Goal: Task Accomplishment & Management: Complete application form

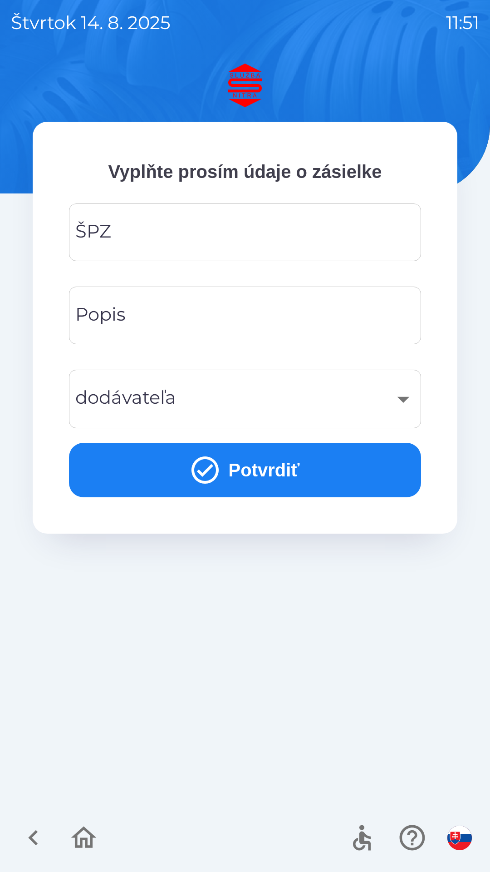
click at [464, 837] on img "button" at bounding box center [460, 837] width 25 height 25
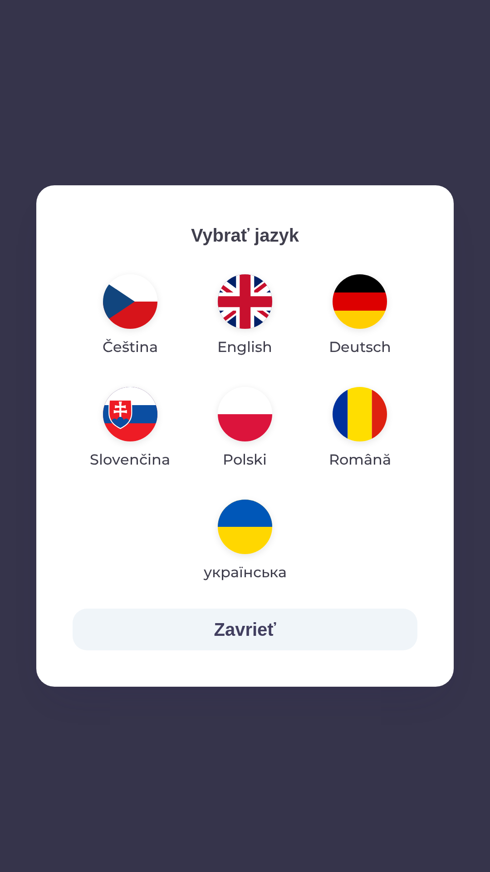
click at [240, 431] on img "button" at bounding box center [245, 414] width 54 height 54
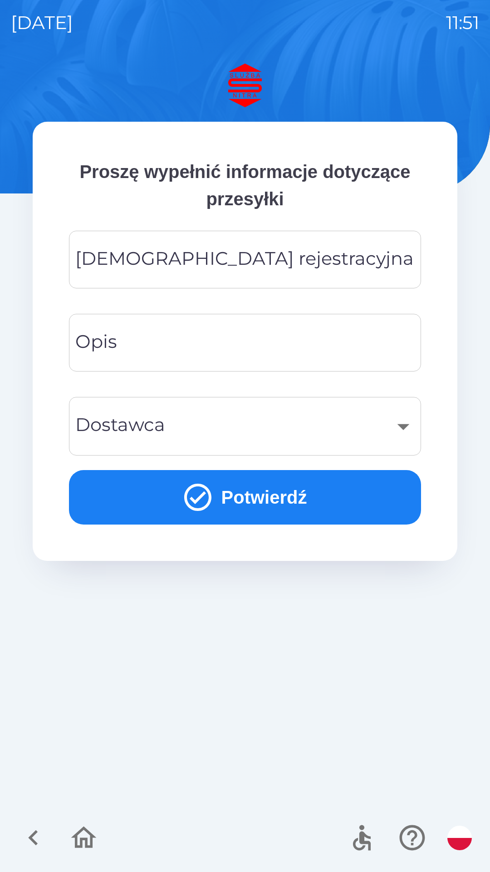
click at [173, 254] on div "[DEMOGRAPHIC_DATA] rejestracyjna Tablica rejestracyjna" at bounding box center [245, 260] width 352 height 58
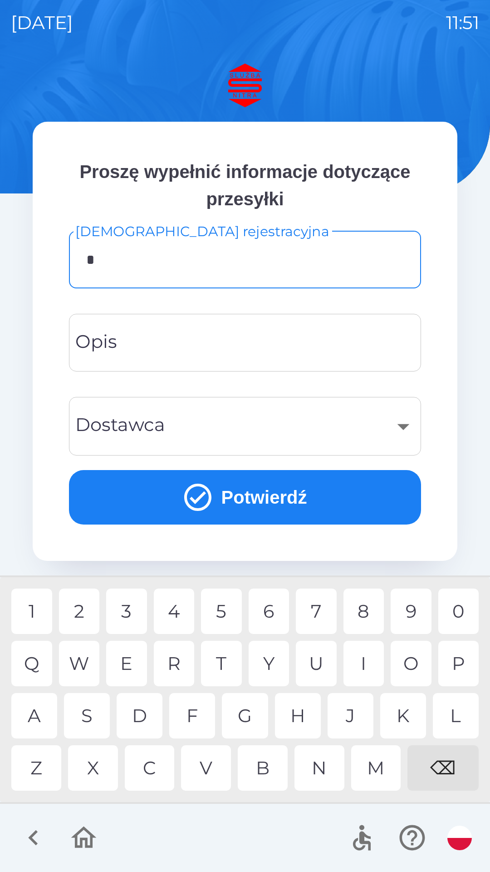
click at [405, 716] on div "K" at bounding box center [403, 715] width 46 height 45
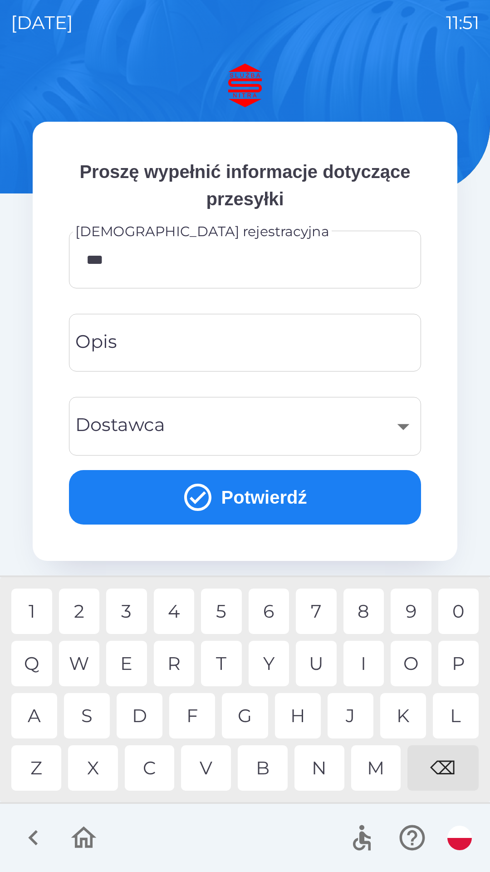
click at [226, 617] on div "5" at bounding box center [221, 610] width 41 height 45
click at [128, 609] on div "3" at bounding box center [126, 610] width 41 height 45
type input "*******"
click at [405, 426] on div "​" at bounding box center [245, 426] width 331 height 37
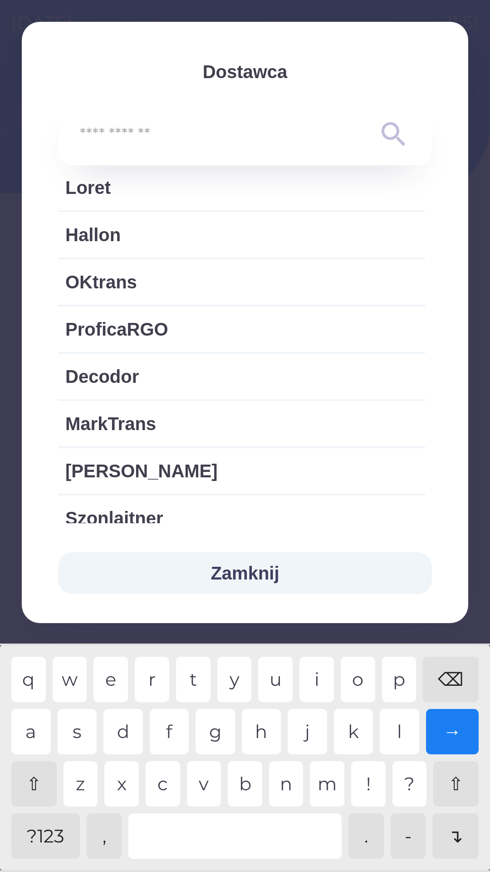
scroll to position [1874, 0]
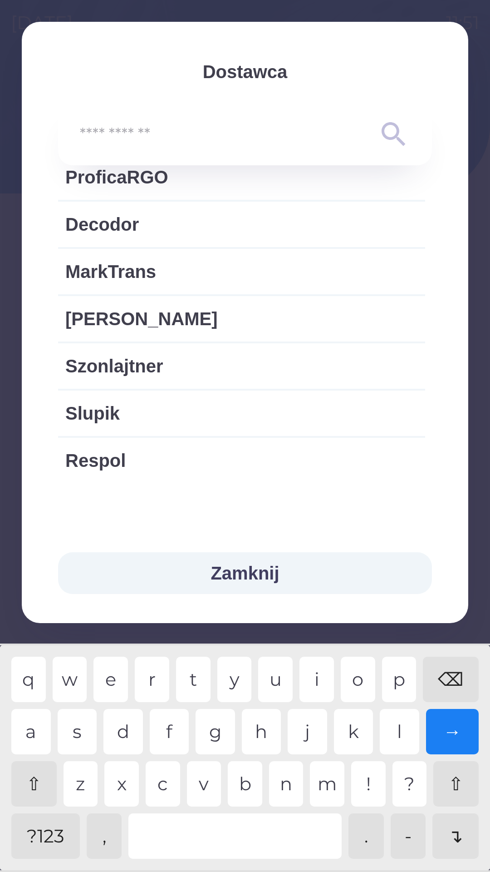
click at [264, 578] on button "Zamknij" at bounding box center [245, 573] width 374 height 42
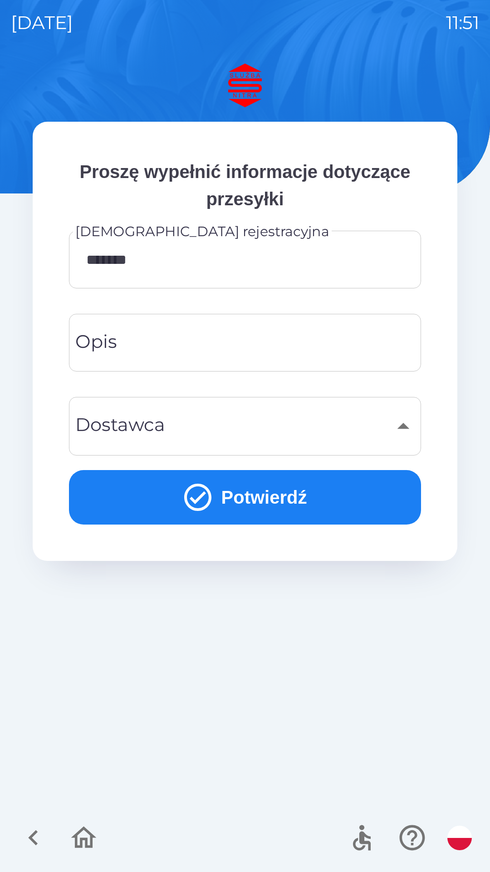
scroll to position [1647, 0]
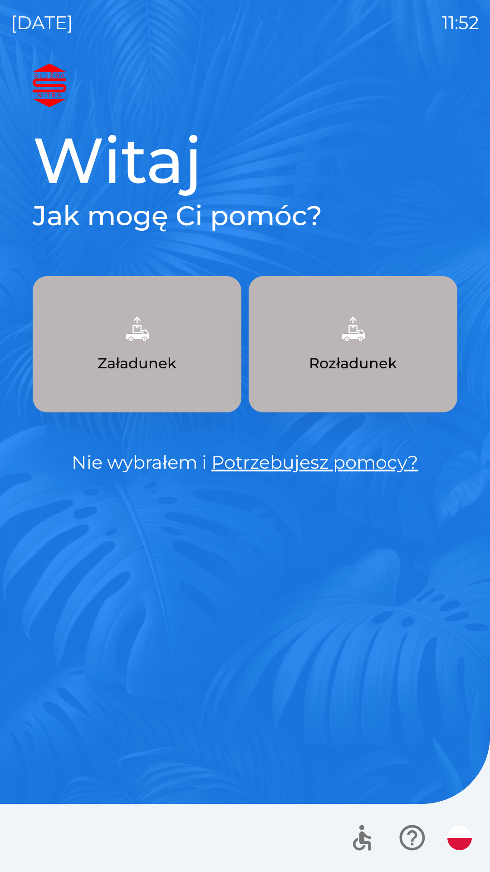
click at [152, 355] on p "Załadunek" at bounding box center [137, 363] width 79 height 22
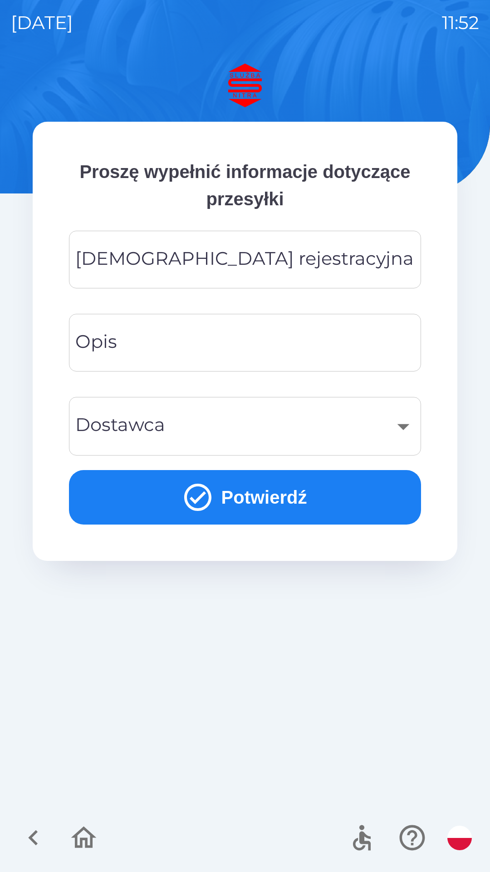
click at [259, 254] on input "[DEMOGRAPHIC_DATA] rejestracyjna" at bounding box center [245, 260] width 331 height 36
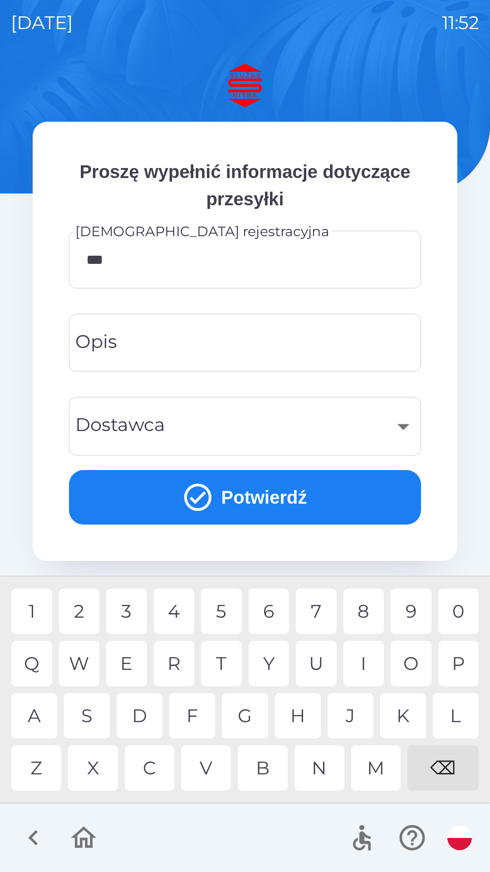
click at [222, 609] on div "5" at bounding box center [221, 610] width 41 height 45
click at [78, 612] on div "2" at bounding box center [79, 610] width 41 height 45
click at [272, 613] on div "6" at bounding box center [269, 610] width 41 height 45
type input "******"
click at [404, 425] on div "​" at bounding box center [245, 426] width 331 height 37
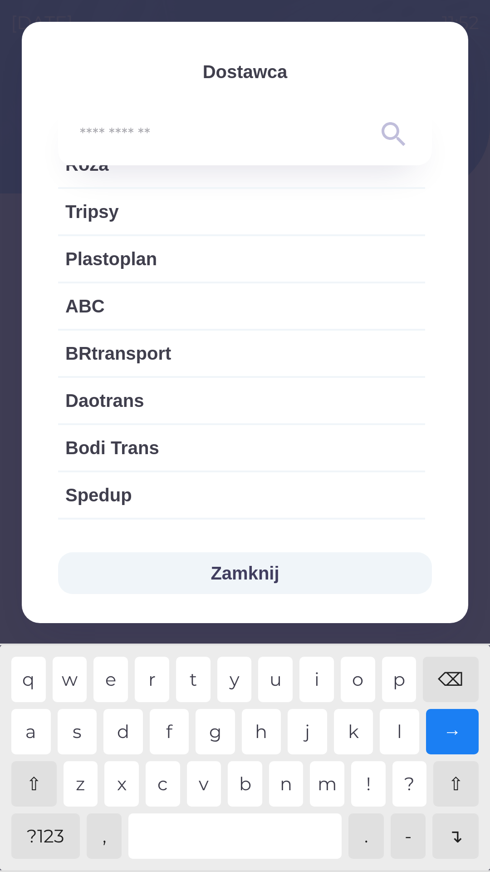
scroll to position [1058, 0]
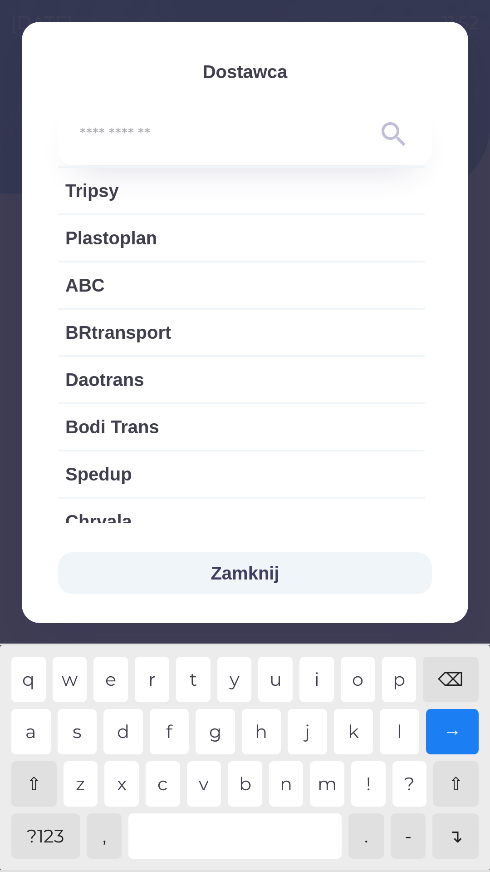
click at [208, 578] on button "Zamknij" at bounding box center [245, 573] width 374 height 42
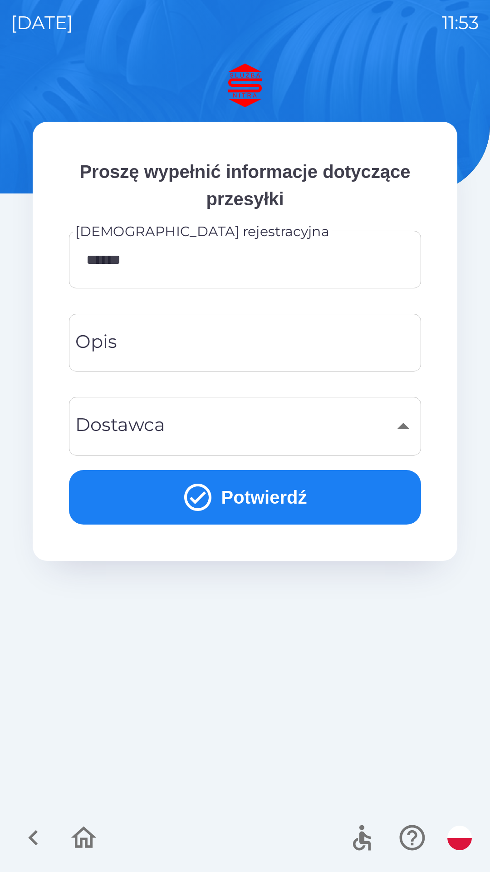
click at [31, 838] on icon "button" at bounding box center [33, 837] width 10 height 15
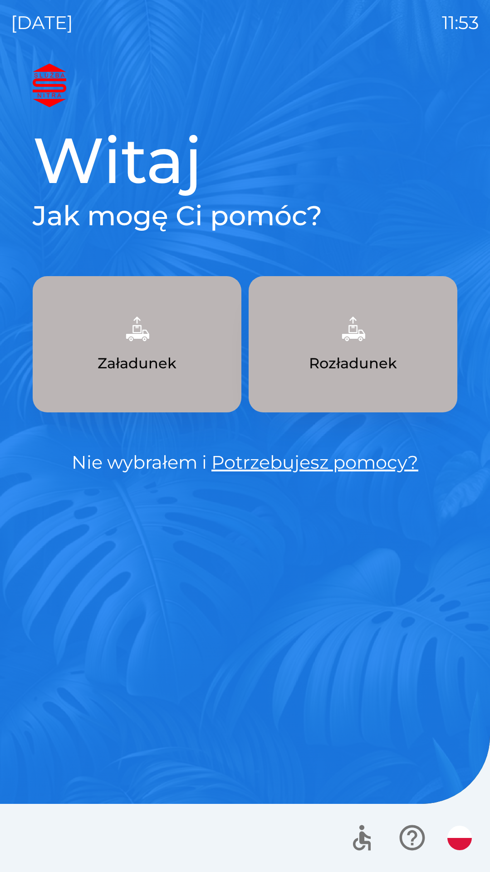
click at [145, 365] on p "Załadunek" at bounding box center [137, 363] width 79 height 22
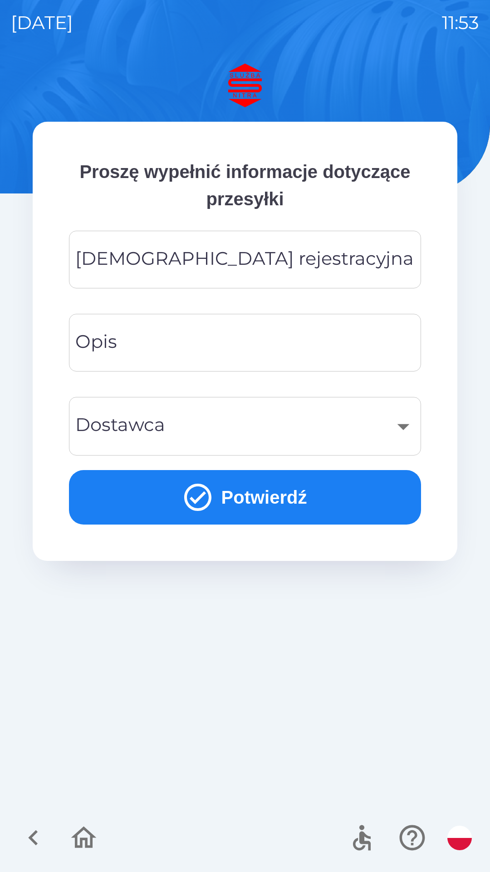
click at [223, 256] on div "[DEMOGRAPHIC_DATA] rejestracyjna Tablica rejestracyjna" at bounding box center [245, 260] width 352 height 58
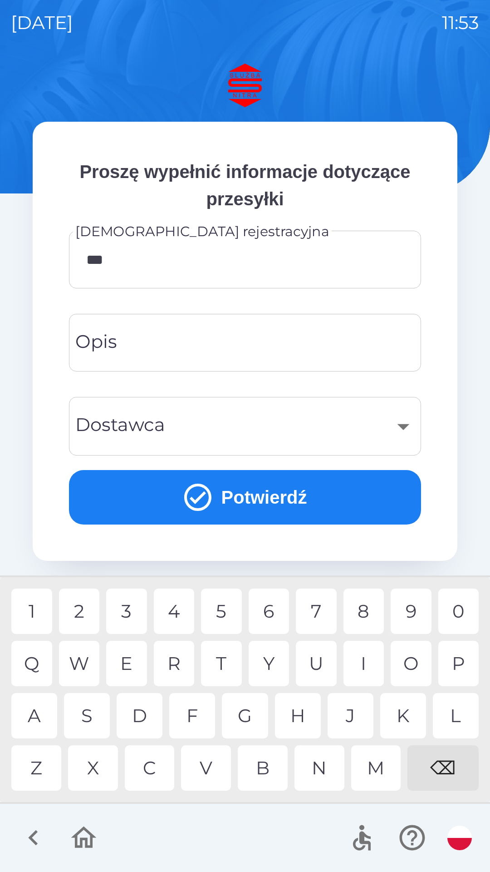
click at [228, 610] on div "5" at bounding box center [221, 610] width 41 height 45
click at [80, 612] on div "2" at bounding box center [79, 610] width 41 height 45
click at [128, 612] on div "3" at bounding box center [126, 610] width 41 height 45
type input "*******"
click at [198, 719] on div "F" at bounding box center [192, 715] width 46 height 45
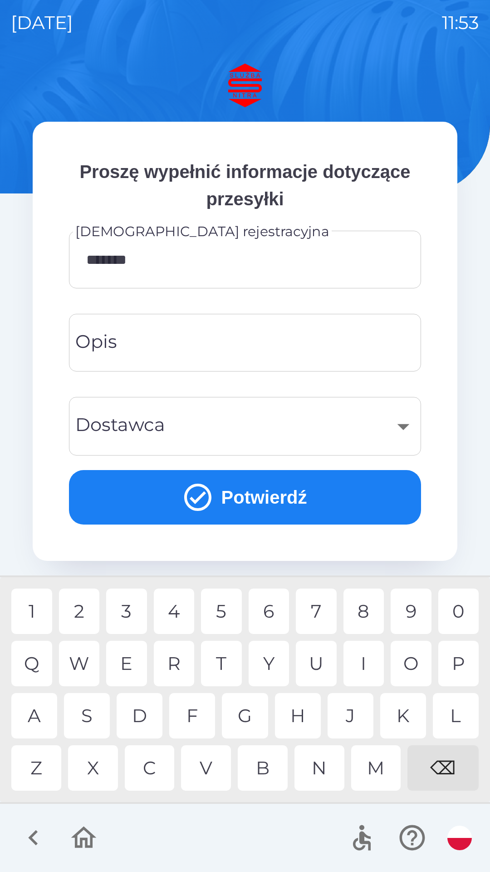
click at [30, 838] on icon "button" at bounding box center [33, 837] width 10 height 15
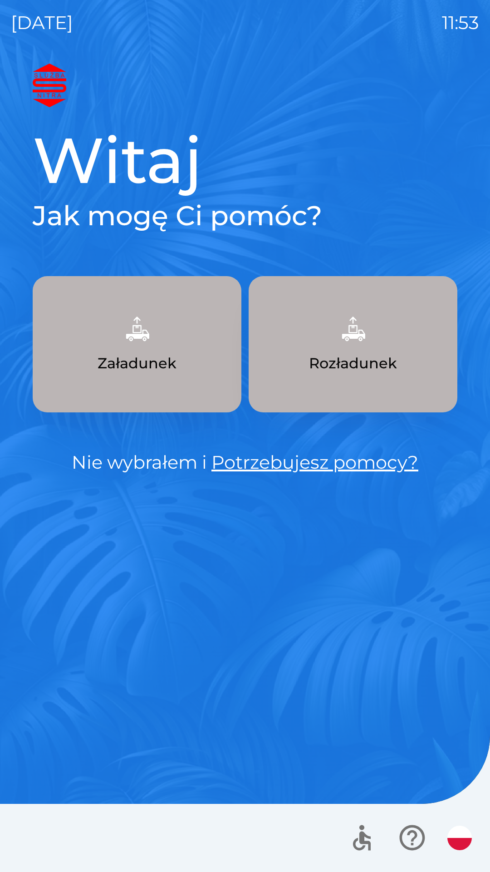
click at [274, 466] on link "Potrzebujesz pomocy?" at bounding box center [315, 462] width 207 height 22
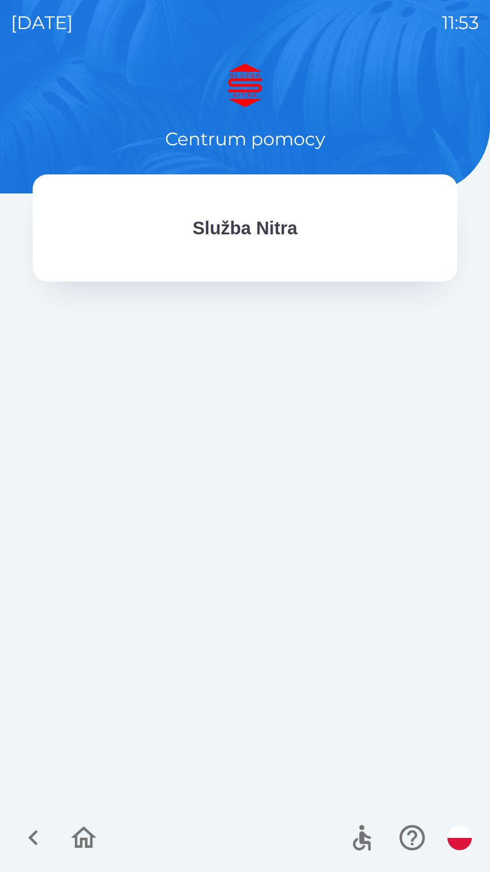
click at [36, 838] on icon "button" at bounding box center [33, 837] width 30 height 30
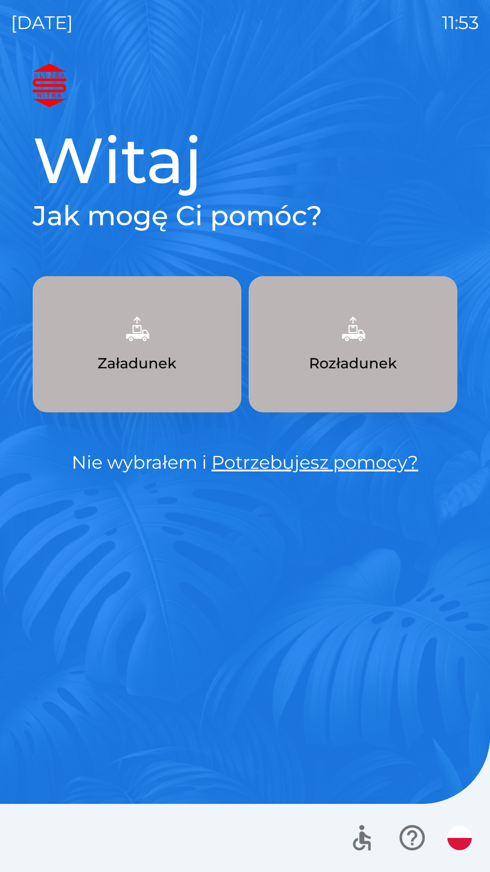
click at [146, 356] on p "Załadunek" at bounding box center [137, 363] width 79 height 22
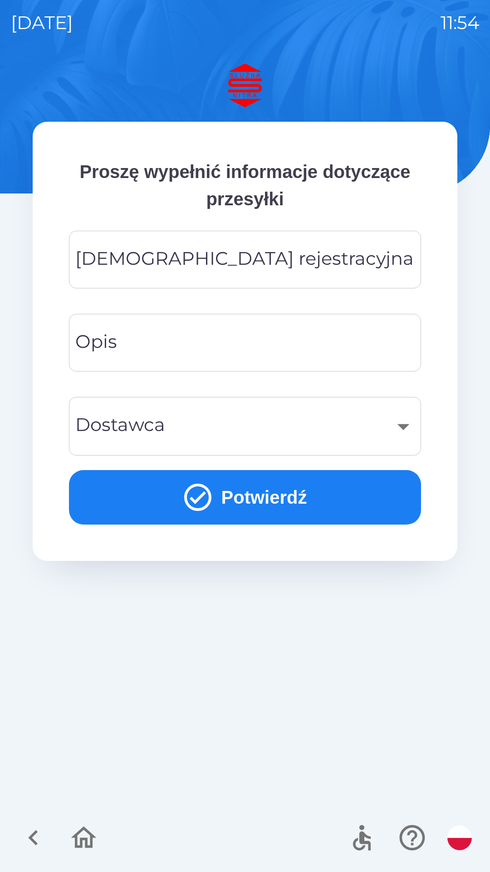
click at [32, 846] on icon "button" at bounding box center [33, 837] width 30 height 30
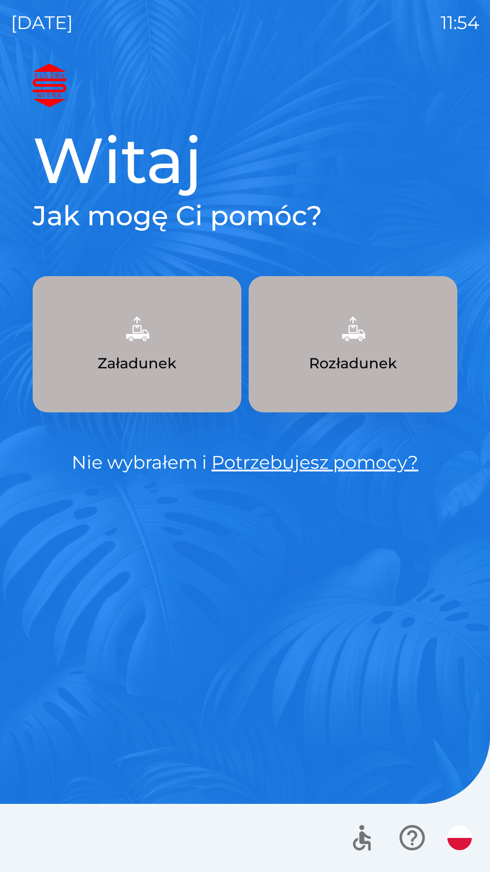
click at [256, 456] on link "Potrzebujesz pomocy?" at bounding box center [315, 462] width 207 height 22
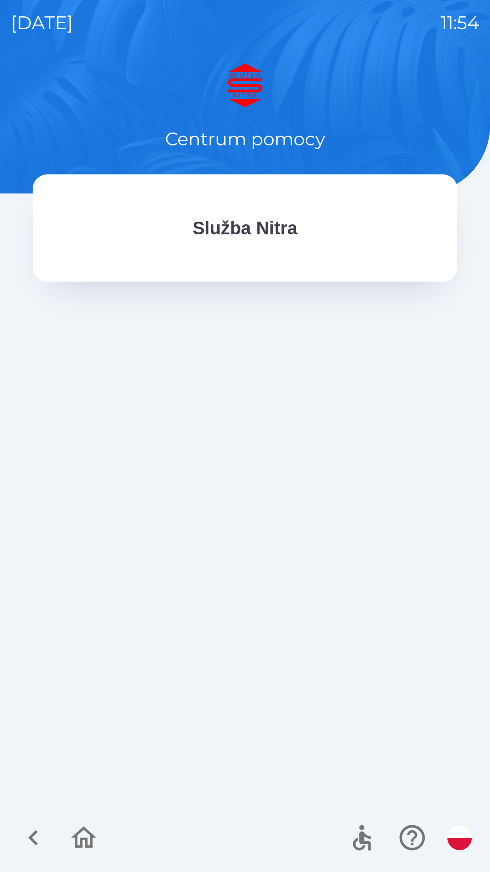
click at [210, 257] on div "Služba Nitra" at bounding box center [245, 227] width 425 height 107
click at [246, 228] on p "Služba Nitra" at bounding box center [245, 227] width 105 height 27
click at [246, 233] on p "Služba Nitra" at bounding box center [245, 227] width 105 height 27
click at [34, 836] on icon "button" at bounding box center [33, 837] width 30 height 30
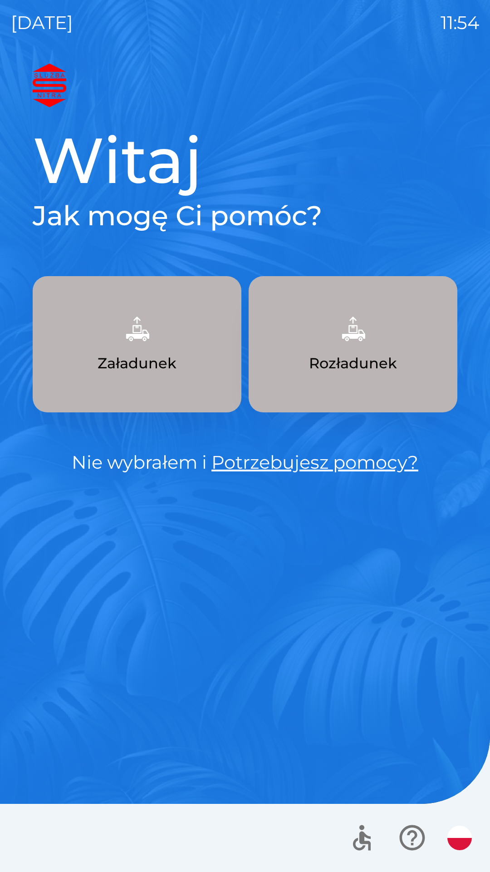
click at [164, 355] on p "Załadunek" at bounding box center [137, 363] width 79 height 22
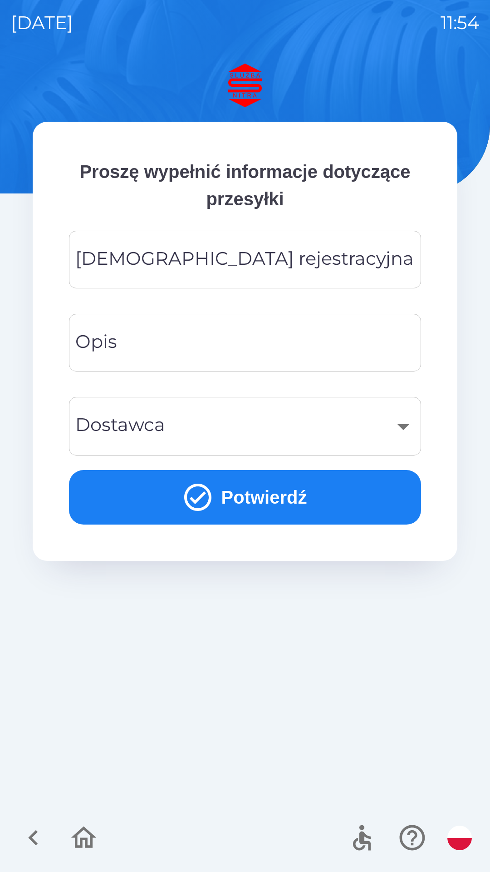
click at [247, 261] on div "[DEMOGRAPHIC_DATA] rejestracyjna Tablica rejestracyjna" at bounding box center [245, 260] width 352 height 58
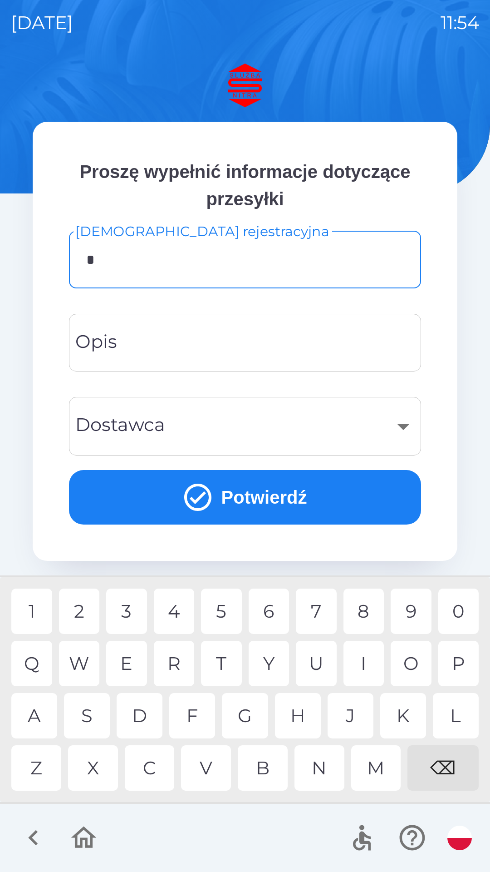
click at [396, 719] on div "K" at bounding box center [403, 715] width 46 height 45
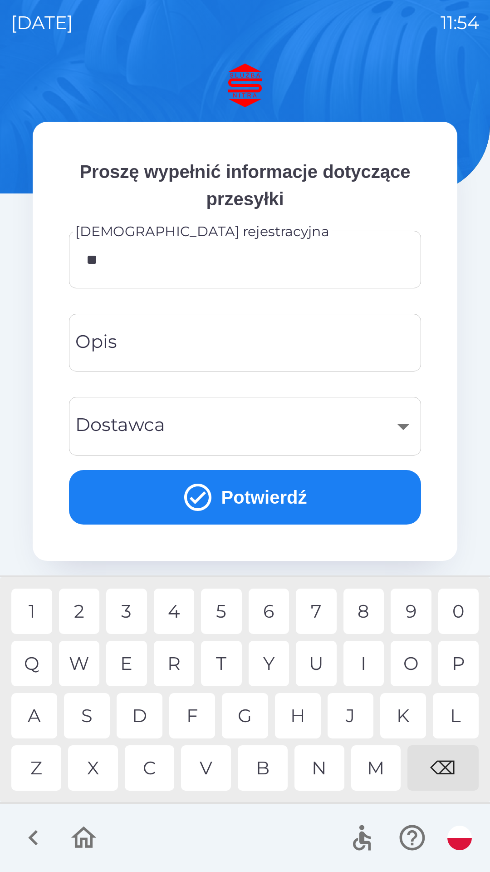
click at [320, 770] on div "N" at bounding box center [320, 767] width 50 height 45
click at [222, 611] on div "5" at bounding box center [221, 610] width 41 height 45
click at [85, 609] on div "2" at bounding box center [79, 610] width 41 height 45
click at [130, 608] on div "3" at bounding box center [126, 610] width 41 height 45
type input "*******"
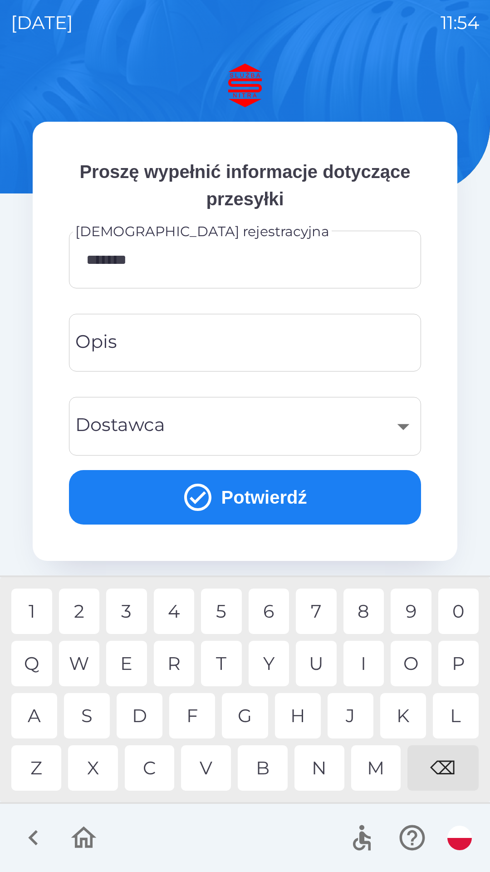
click at [219, 352] on input "Opis" at bounding box center [245, 343] width 331 height 36
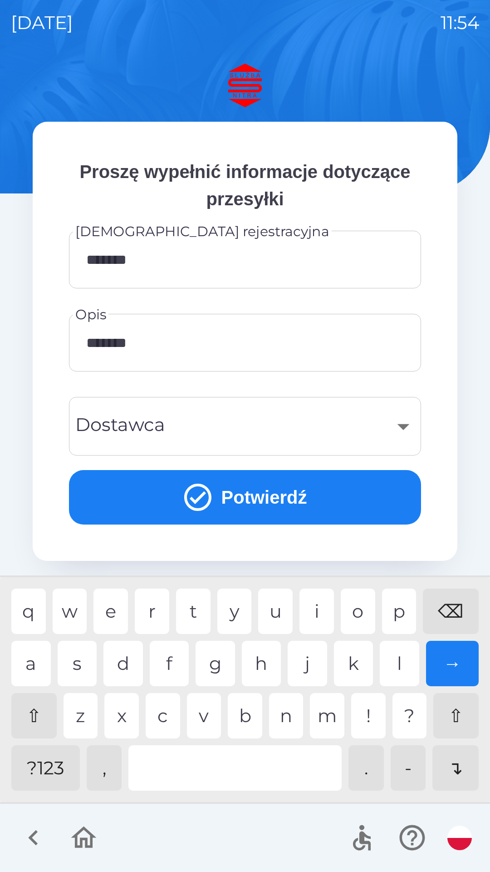
click at [403, 661] on div "l" at bounding box center [400, 663] width 40 height 45
click at [459, 608] on div "⌫" at bounding box center [451, 610] width 56 height 45
click at [463, 615] on div "⌫" at bounding box center [451, 610] width 56 height 45
click at [290, 721] on div "n" at bounding box center [286, 715] width 35 height 45
click at [274, 431] on div "​" at bounding box center [245, 426] width 331 height 37
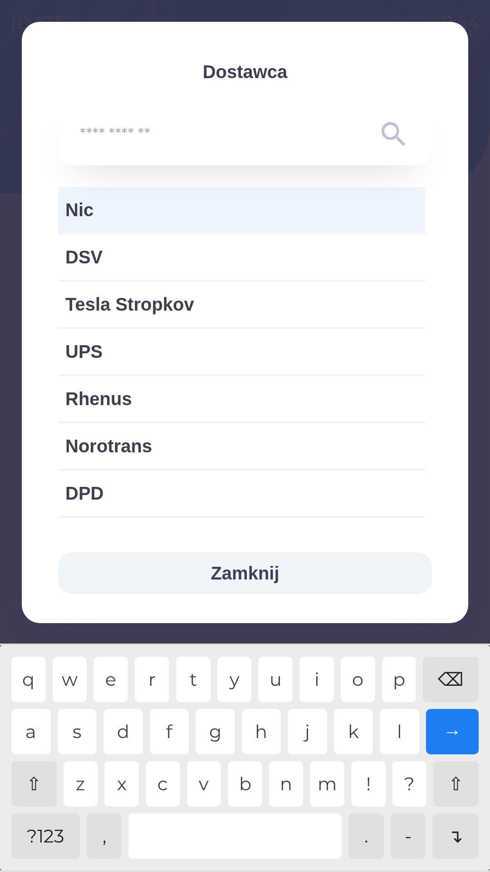
click at [173, 207] on span "Nic" at bounding box center [241, 209] width 353 height 27
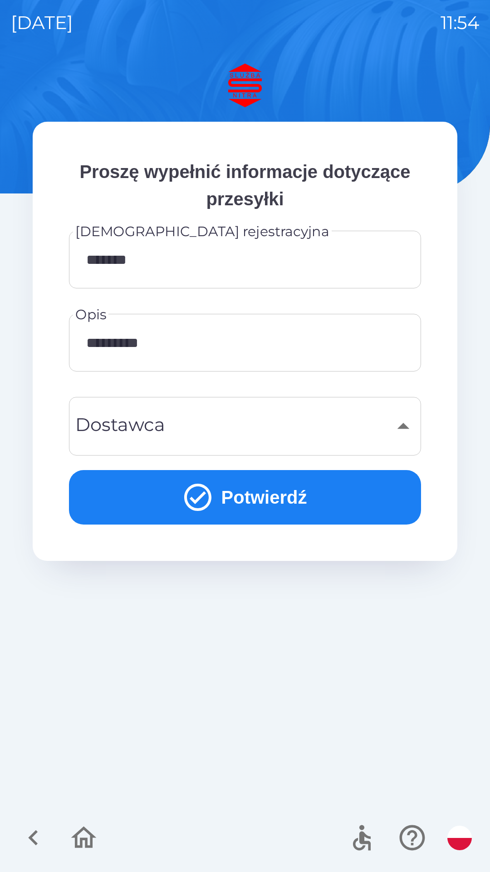
click at [407, 421] on div "​" at bounding box center [245, 426] width 331 height 37
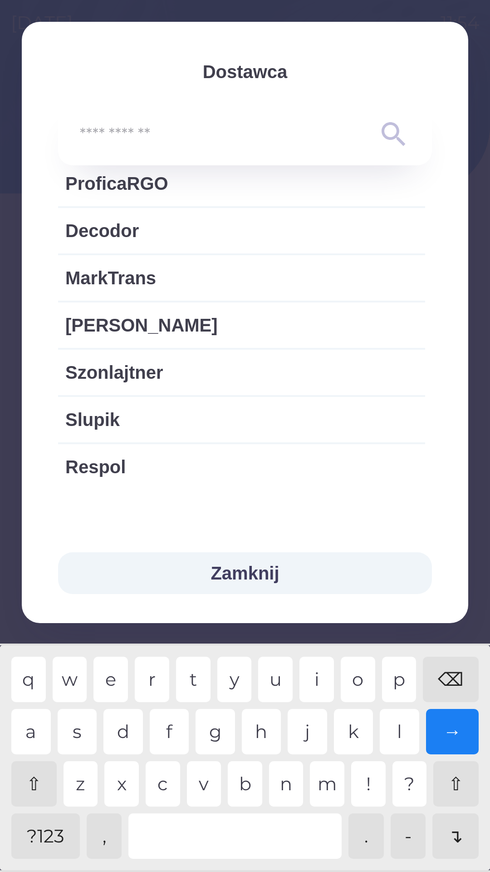
scroll to position [1874, 0]
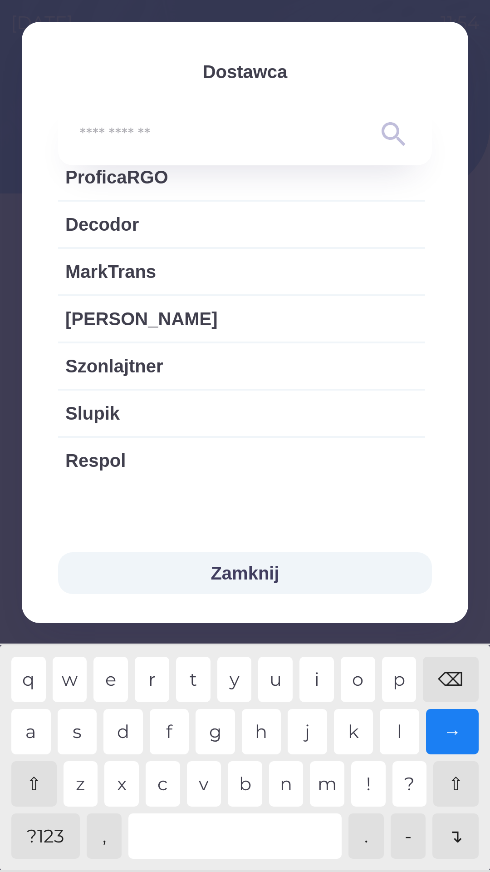
click at [281, 573] on button "Zamknij" at bounding box center [245, 573] width 374 height 42
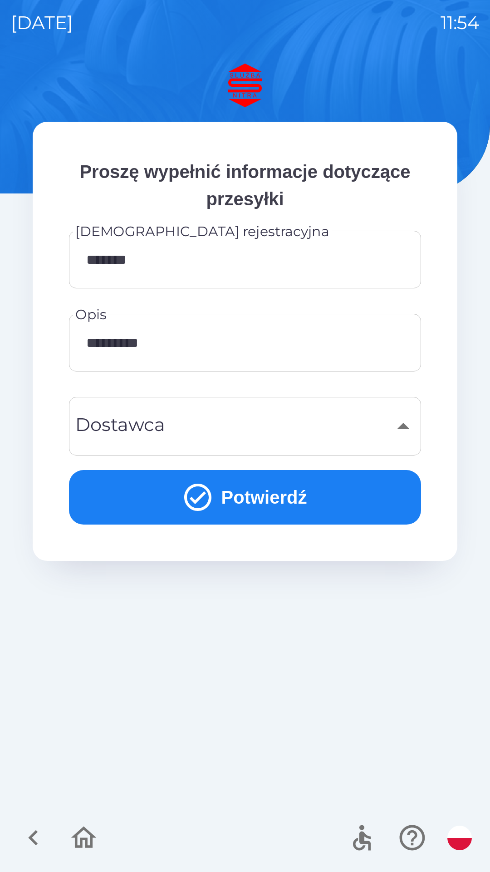
scroll to position [1647, 0]
click at [231, 343] on input "*********" at bounding box center [245, 343] width 331 height 36
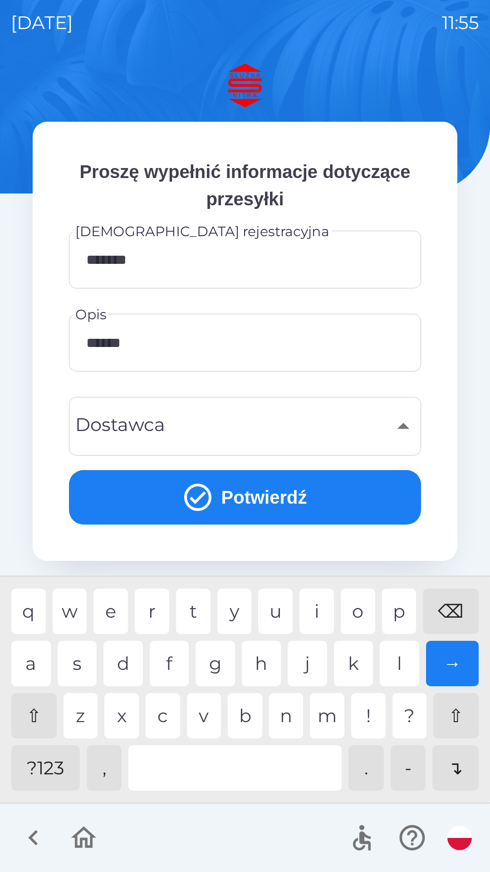
click at [451, 609] on div "⌫" at bounding box center [451, 610] width 56 height 45
click at [452, 605] on div "⌫" at bounding box center [451, 610] width 56 height 45
type input "*"
click at [453, 604] on div "⌫" at bounding box center [451, 610] width 56 height 45
click at [454, 599] on div "⌫" at bounding box center [451, 610] width 56 height 45
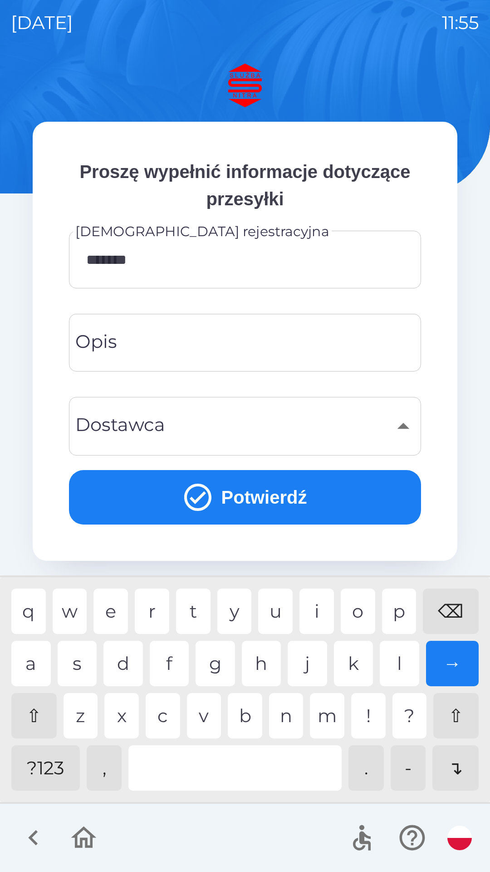
click at [454, 609] on div "⌫" at bounding box center [451, 610] width 56 height 45
click at [455, 606] on div "⌫" at bounding box center [451, 610] width 56 height 45
click at [457, 603] on div "⌫" at bounding box center [451, 610] width 56 height 45
click at [294, 261] on input "*******" at bounding box center [245, 260] width 331 height 36
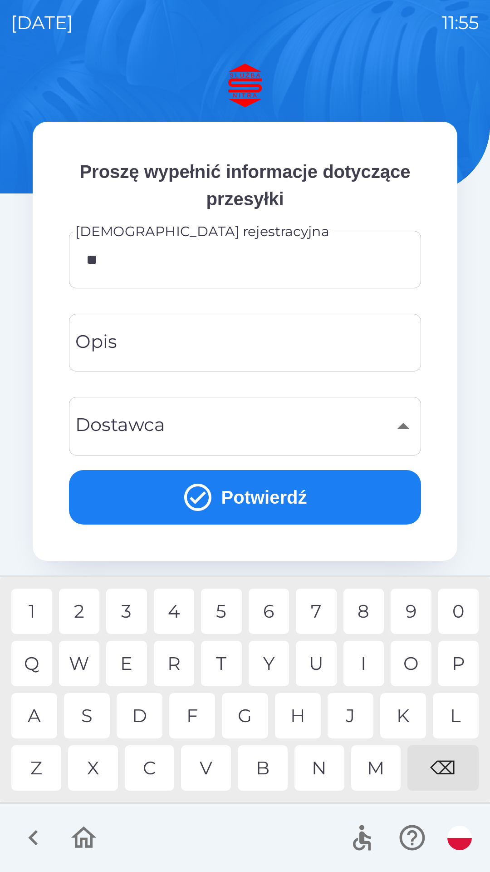
type input "*"
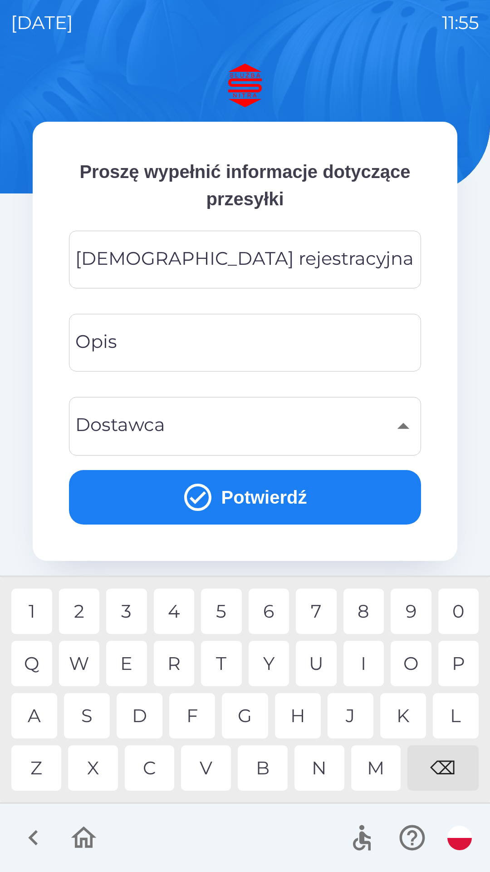
click at [28, 837] on icon "button" at bounding box center [33, 837] width 30 height 30
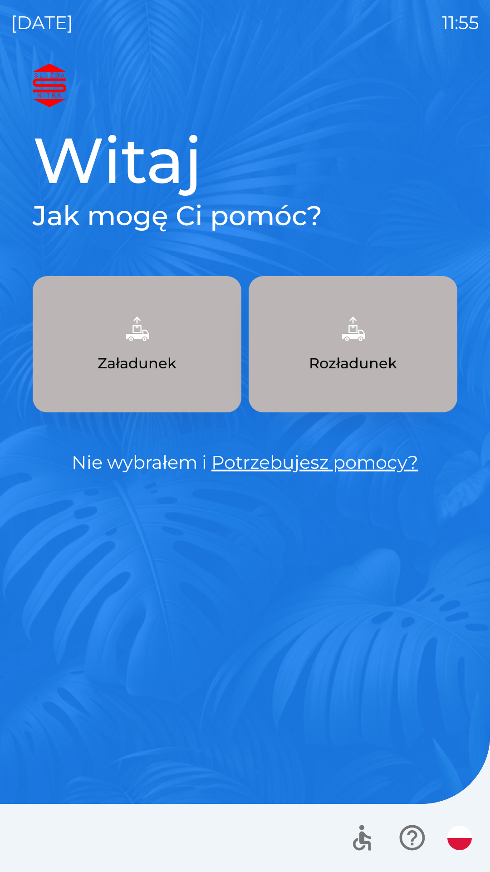
click at [154, 358] on p "Załadunek" at bounding box center [137, 363] width 79 height 22
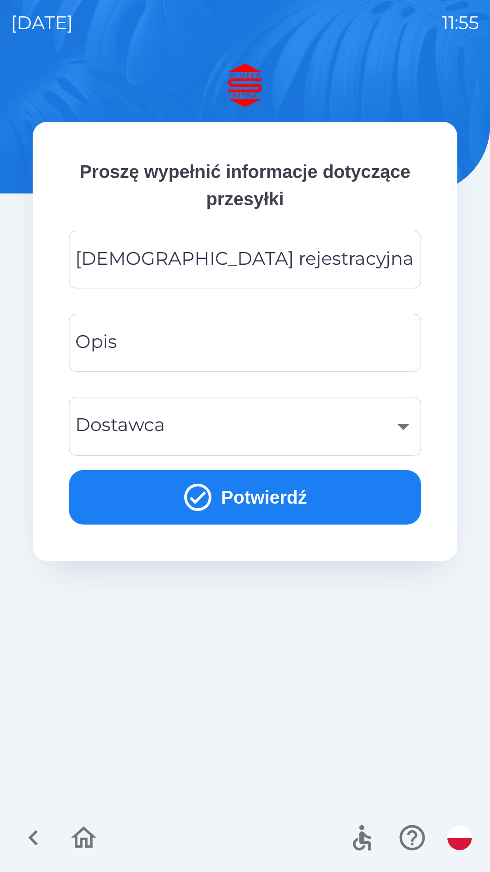
click at [26, 837] on icon "button" at bounding box center [33, 837] width 30 height 30
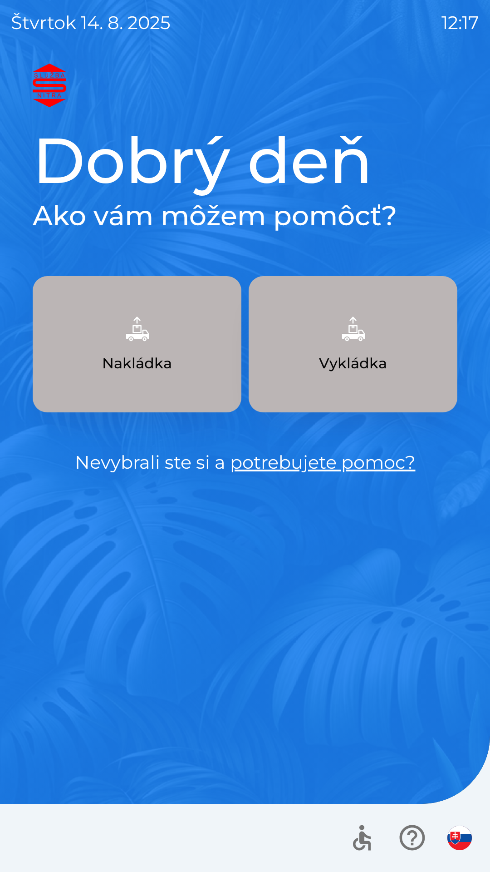
click at [150, 342] on img "button" at bounding box center [137, 329] width 40 height 40
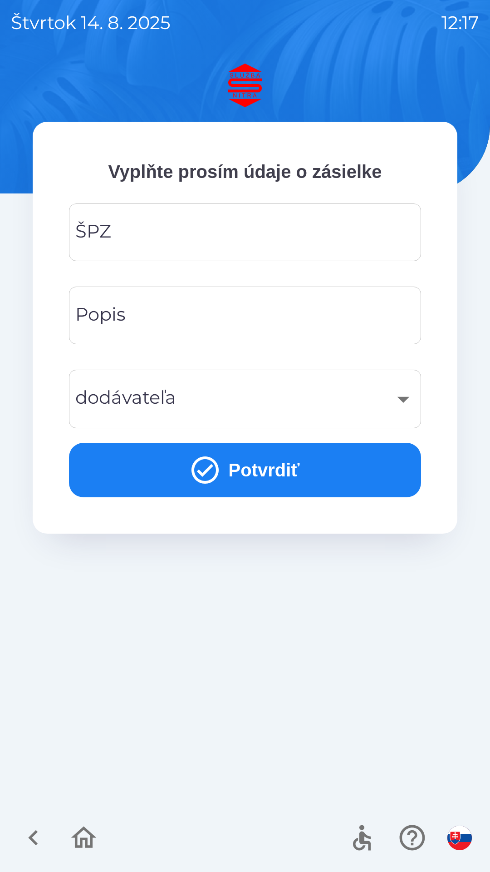
click at [461, 835] on img "button" at bounding box center [460, 837] width 25 height 25
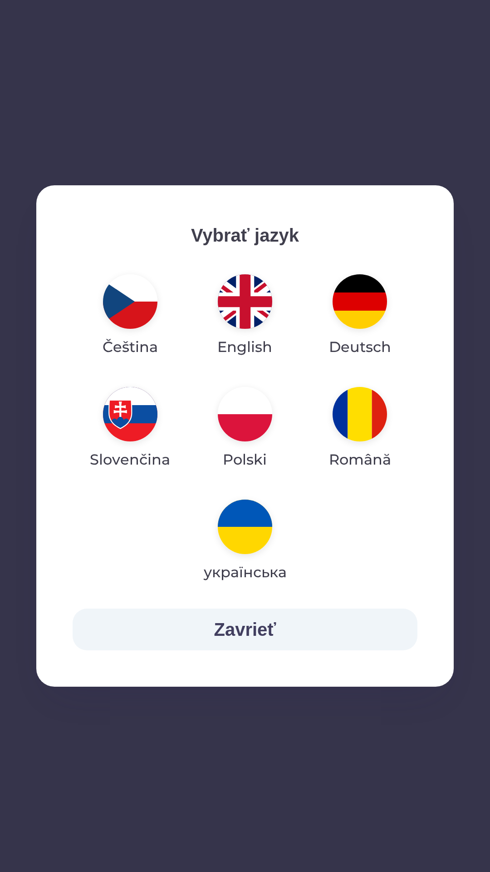
click at [255, 418] on img "button" at bounding box center [245, 414] width 54 height 54
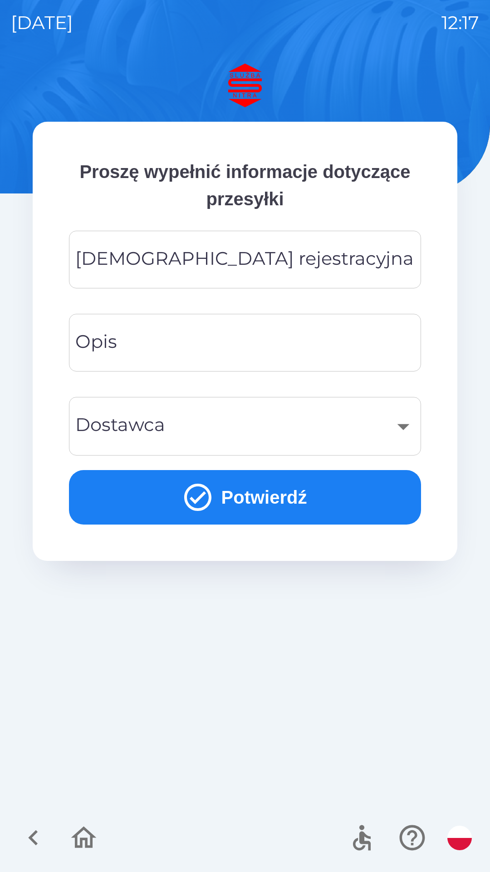
click at [295, 252] on input "[DEMOGRAPHIC_DATA] rejestracyjna" at bounding box center [245, 260] width 331 height 36
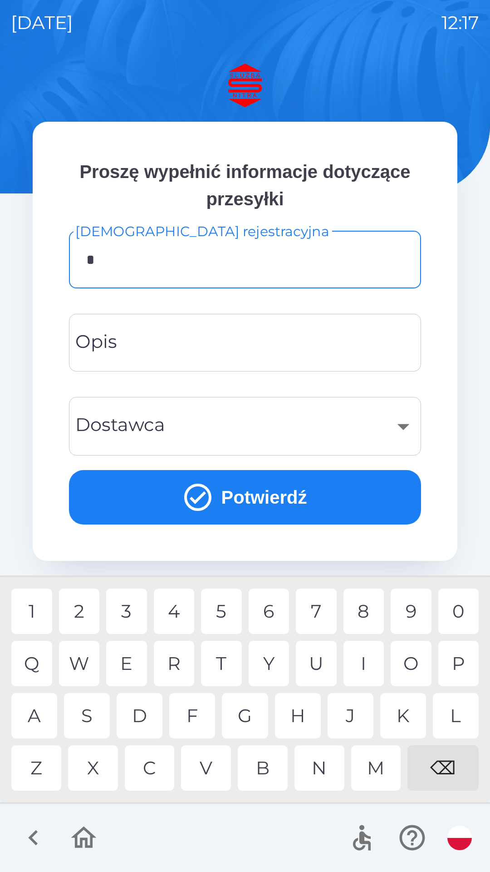
click at [407, 715] on div "K" at bounding box center [403, 715] width 46 height 45
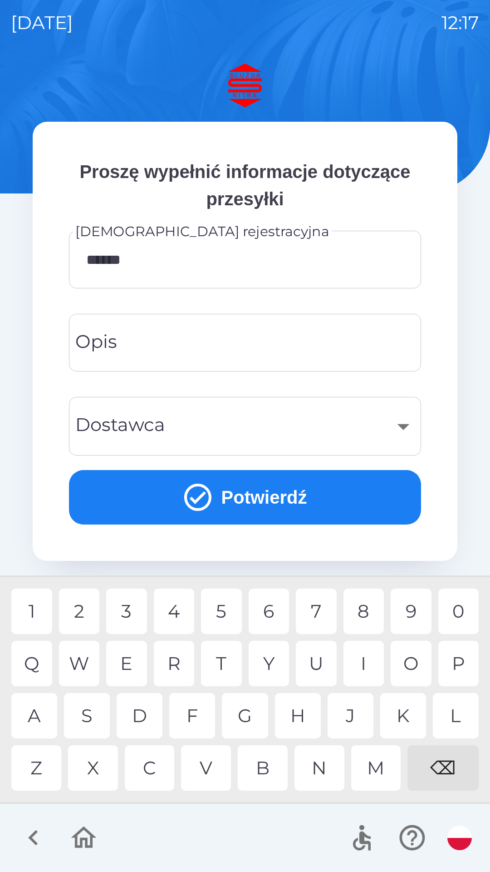
click at [119, 609] on div "3" at bounding box center [126, 610] width 41 height 45
type input "*******"
click at [195, 714] on div "F" at bounding box center [192, 715] width 46 height 45
click at [400, 425] on div "​" at bounding box center [245, 426] width 331 height 37
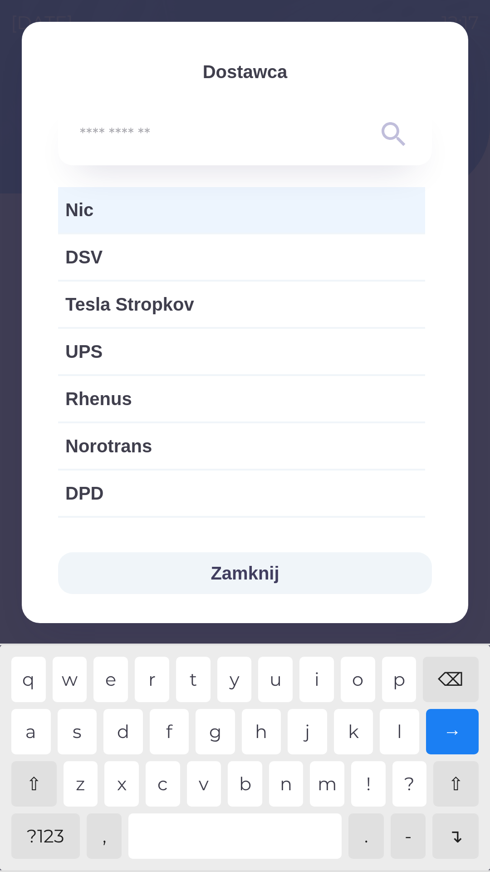
click at [260, 200] on span "Nic" at bounding box center [241, 209] width 353 height 27
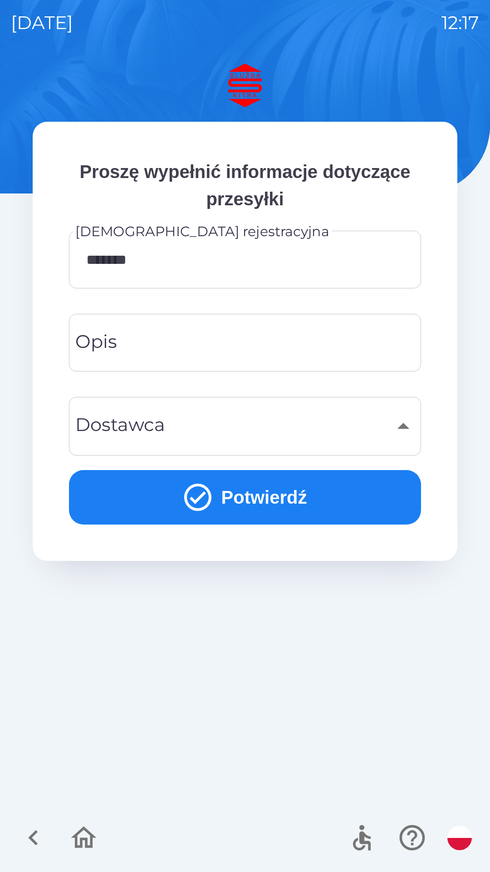
click at [292, 495] on button "Potwierdź" at bounding box center [245, 497] width 352 height 54
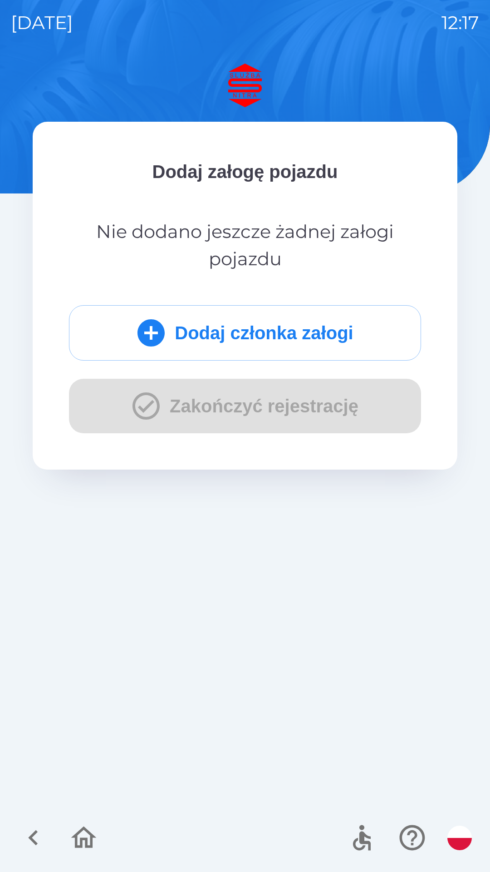
click at [222, 325] on button "Dodaj członka załogi" at bounding box center [245, 332] width 352 height 55
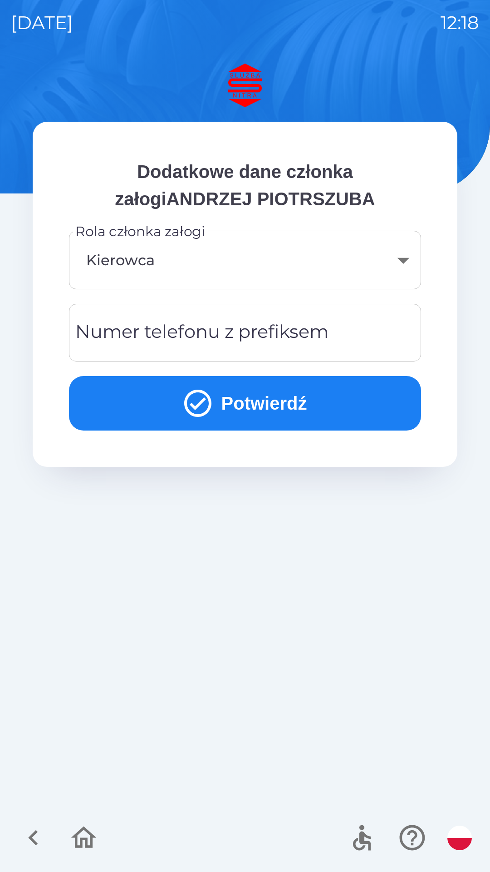
click at [227, 338] on div "Numer telefonu z prefiksem Numer telefonu z prefiksem" at bounding box center [245, 333] width 352 height 58
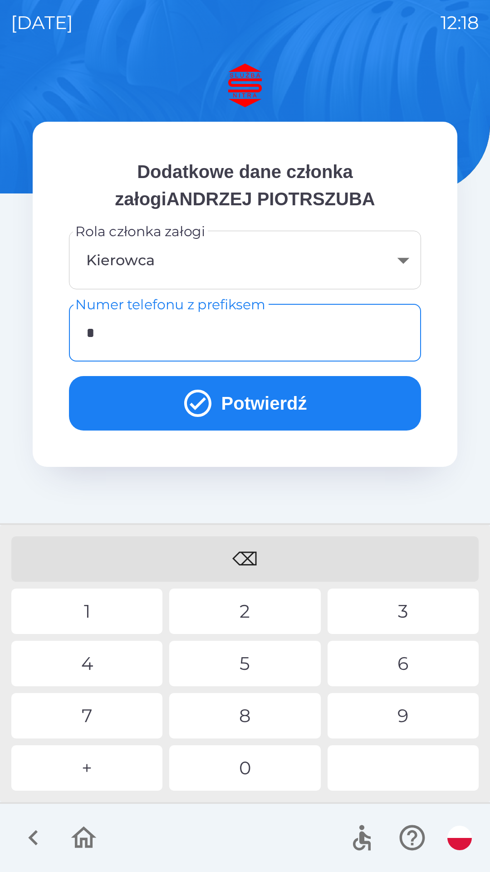
click at [104, 769] on div "+" at bounding box center [86, 767] width 151 height 45
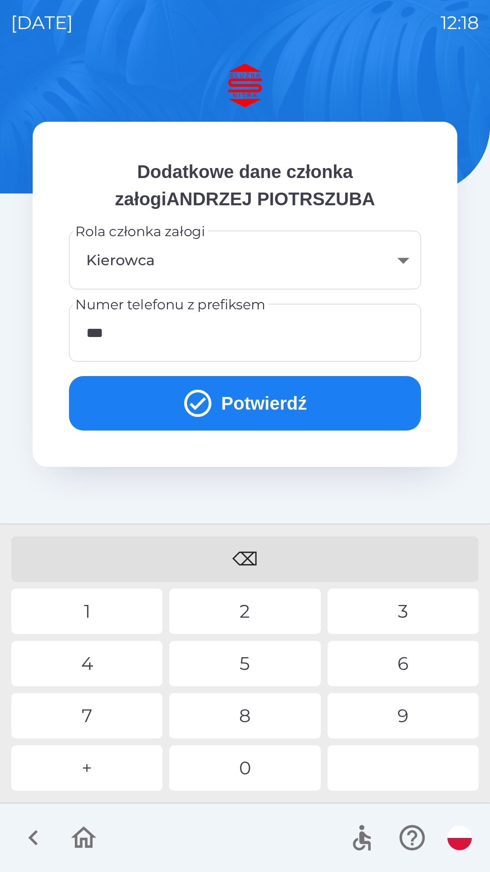
click at [255, 713] on div "8" at bounding box center [244, 715] width 151 height 45
click at [399, 711] on div "9" at bounding box center [403, 715] width 151 height 45
click at [95, 709] on div "7" at bounding box center [86, 715] width 151 height 45
click at [241, 776] on div "0" at bounding box center [244, 767] width 151 height 45
type input "**********"
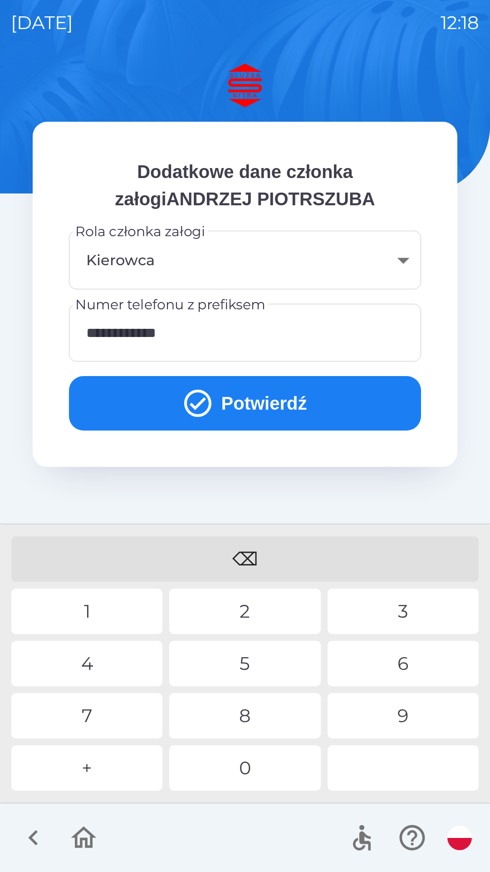
click at [108, 598] on div "1" at bounding box center [86, 610] width 151 height 45
click at [248, 405] on button "Potwierdź" at bounding box center [245, 403] width 352 height 54
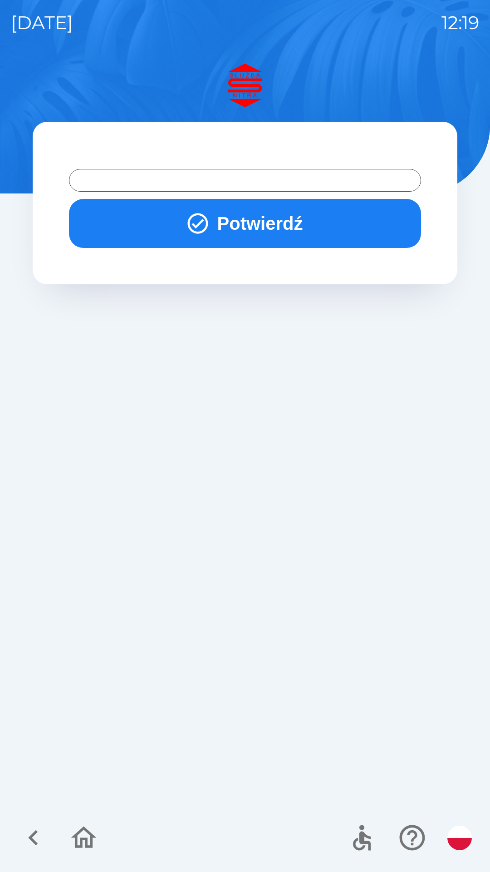
click at [245, 224] on button "Potwierdź" at bounding box center [245, 223] width 352 height 49
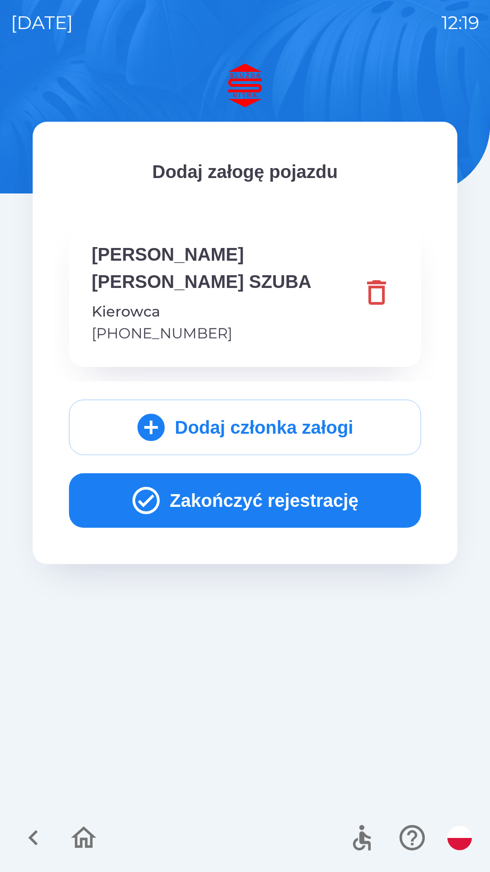
click at [198, 473] on button "Zakończyć rejestrację" at bounding box center [245, 500] width 352 height 54
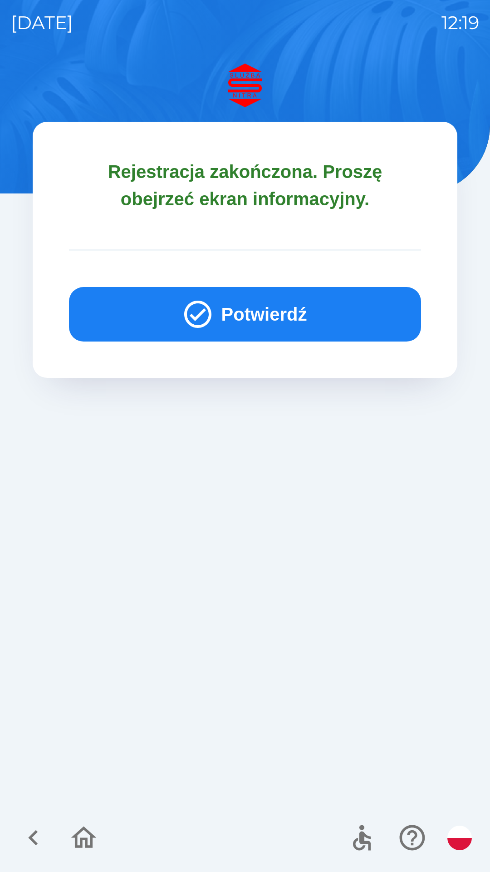
click at [259, 317] on button "Potwierdź" at bounding box center [245, 314] width 352 height 54
